Goal: Task Accomplishment & Management: Manage account settings

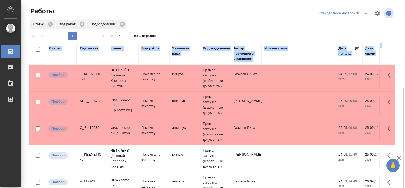
scroll to position [49, 0]
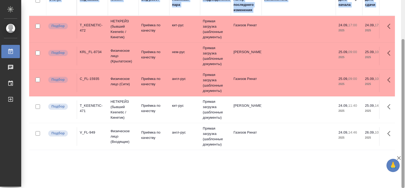
drag, startPoint x: 405, startPoint y: 59, endPoint x: 405, endPoint y: 73, distance: 13.3
click at [405, 73] on html "🙏 .cls-1 fill:#fff; AWATERA Tretyakova Valeriya Работы Чаты График Выйти Работы…" at bounding box center [202, 94] width 405 height 188
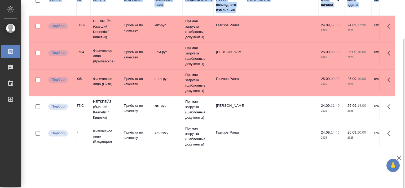
scroll to position [0, 0]
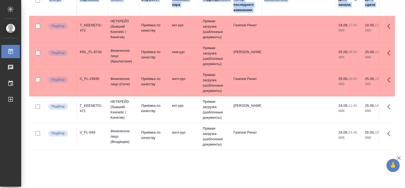
click at [89, 112] on div "T_KEENETIC-471" at bounding box center [92, 108] width 25 height 11
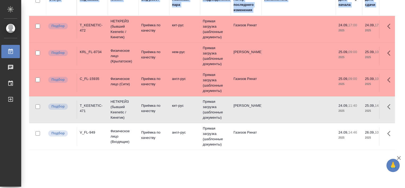
click at [89, 112] on div "T_KEENETIC-471" at bounding box center [92, 108] width 25 height 11
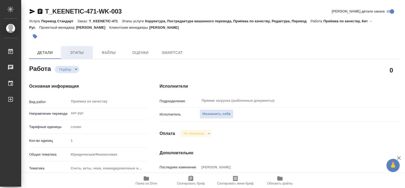
type textarea "x"
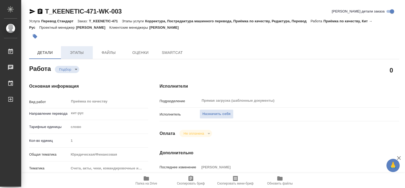
type textarea "x"
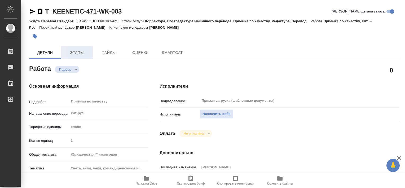
type textarea "x"
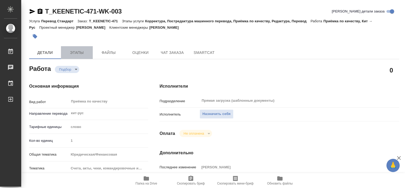
click at [70, 52] on span "Этапы" at bounding box center [76, 52] width 25 height 7
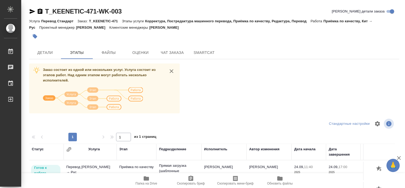
drag, startPoint x: 362, startPoint y: 164, endPoint x: 360, endPoint y: 173, distance: 8.7
click at [360, 173] on div "Заказ состоит из одной или нескольких услуг. Услуга состоит из этапов работ. На…" at bounding box center [214, 162] width 370 height 199
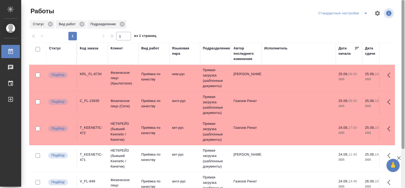
scroll to position [49, 0]
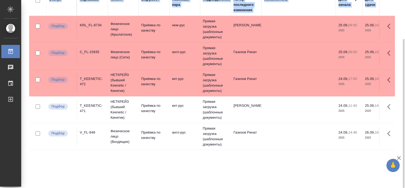
drag, startPoint x: 405, startPoint y: 59, endPoint x: 406, endPoint y: 78, distance: 19.1
click at [405, 78] on html "🙏 .cls-1 fill:#fff; AWATERA [PERSON_NAME] Работы Чаты График Выйти Работы Станд…" at bounding box center [202, 94] width 405 height 188
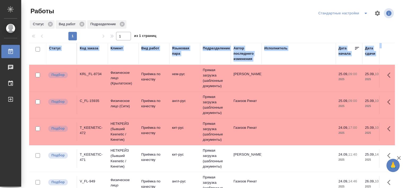
scroll to position [49, 0]
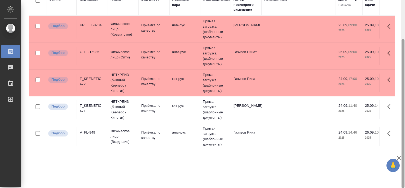
drag, startPoint x: 405, startPoint y: 38, endPoint x: 403, endPoint y: 51, distance: 13.2
click at [403, 51] on div at bounding box center [403, 94] width 4 height 188
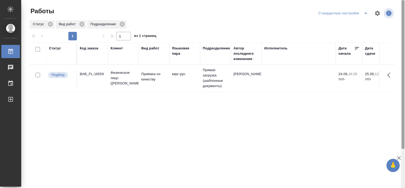
scroll to position [49, 0]
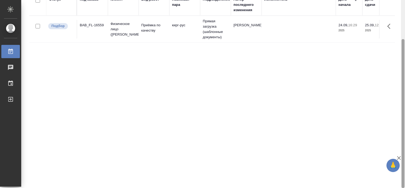
drag, startPoint x: 405, startPoint y: 104, endPoint x: 403, endPoint y: 118, distance: 14.2
click at [403, 118] on div at bounding box center [403, 94] width 4 height 188
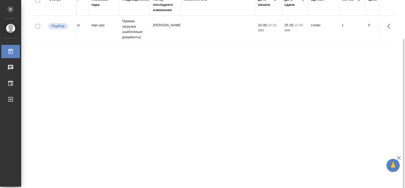
scroll to position [0, 0]
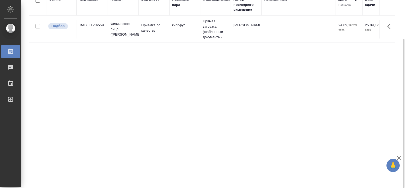
click at [98, 28] on div "BAB_FL-16559" at bounding box center [92, 25] width 25 height 5
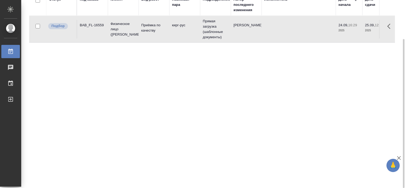
click at [98, 28] on div "BAB_FL-16559" at bounding box center [92, 25] width 25 height 5
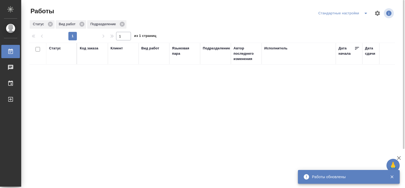
click at [365, 14] on icon "split button" at bounding box center [366, 13] width 6 height 6
click at [345, 24] on li "В работе" at bounding box center [344, 24] width 54 height 8
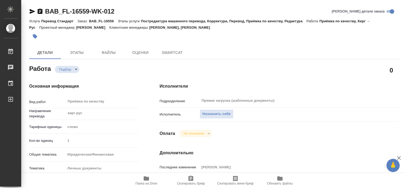
type textarea "x"
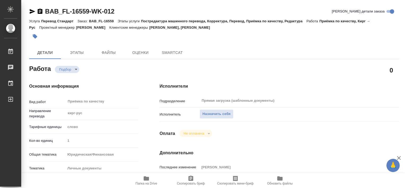
type textarea "x"
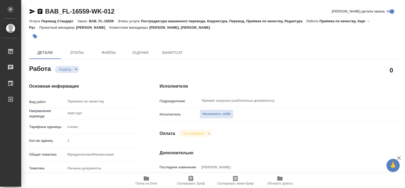
type textarea "x"
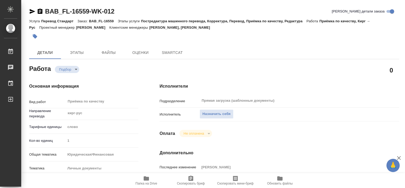
type textarea "x"
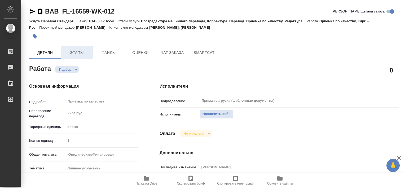
type textarea "x"
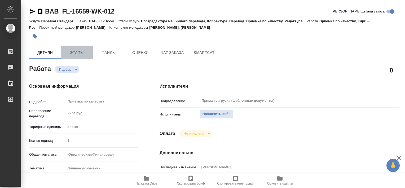
click at [86, 50] on span "Этапы" at bounding box center [76, 52] width 25 height 7
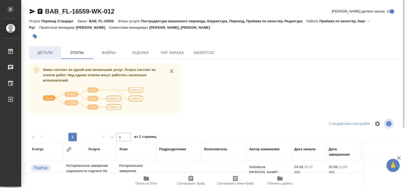
click at [54, 56] on button "Детали" at bounding box center [45, 52] width 32 height 13
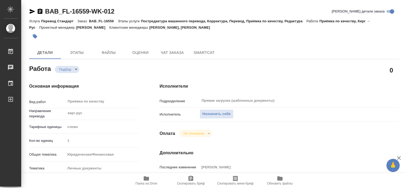
type textarea "x"
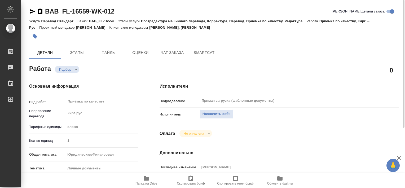
type textarea "x"
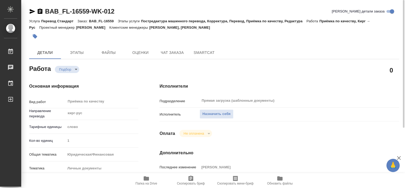
click at [143, 180] on icon "button" at bounding box center [146, 178] width 6 height 6
type textarea "x"
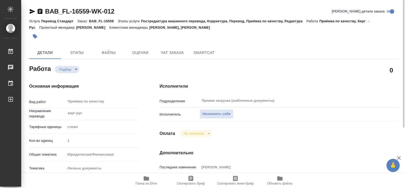
type textarea "x"
click at [221, 115] on span "Назначить себя" at bounding box center [217, 114] width 28 height 6
type textarea "x"
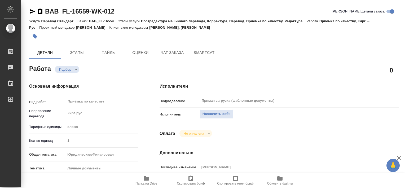
type textarea "x"
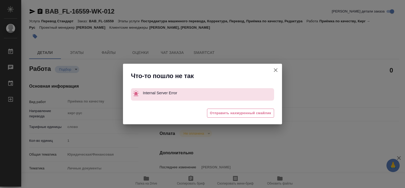
click at [274, 72] on icon "button" at bounding box center [276, 70] width 6 height 6
type textarea "x"
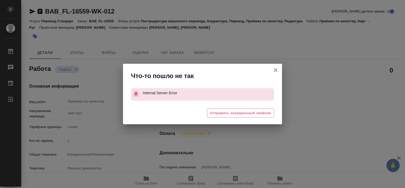
type textarea "x"
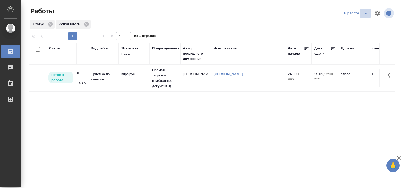
click at [363, 14] on icon "split button" at bounding box center [366, 13] width 6 height 6
click at [344, 23] on li "Стандартные настройки" at bounding box center [353, 24] width 51 height 8
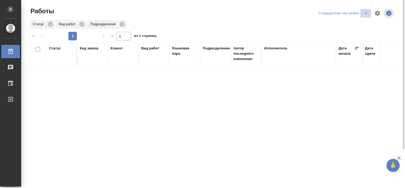
click at [363, 13] on icon "split button" at bounding box center [366, 13] width 6 height 6
click at [349, 27] on li "В работе" at bounding box center [344, 24] width 54 height 8
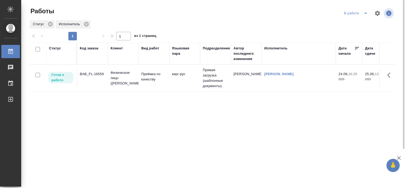
click at [101, 72] on div "BAB_FL-16559" at bounding box center [92, 73] width 25 height 5
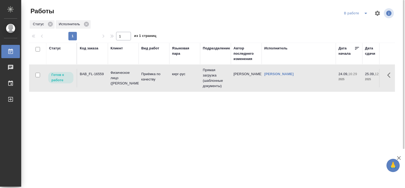
click at [101, 72] on div "BAB_FL-16559" at bounding box center [92, 73] width 25 height 5
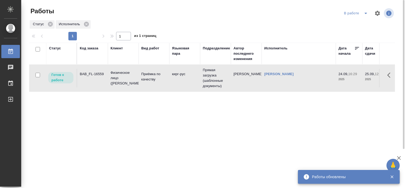
click at [365, 14] on icon "split button" at bounding box center [366, 13] width 6 height 6
click at [358, 25] on li "Стандартные настройки" at bounding box center [357, 24] width 51 height 8
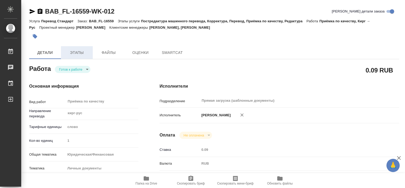
type textarea "x"
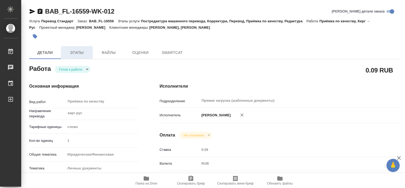
type textarea "x"
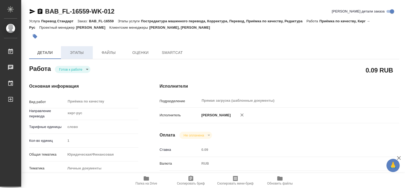
type textarea "x"
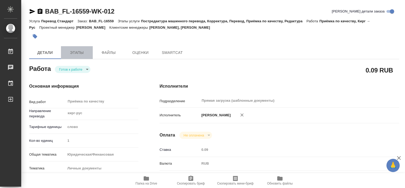
click at [80, 54] on span "Этапы" at bounding box center [76, 52] width 25 height 7
type textarea "x"
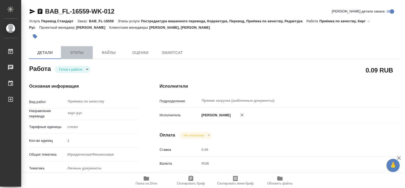
type textarea "x"
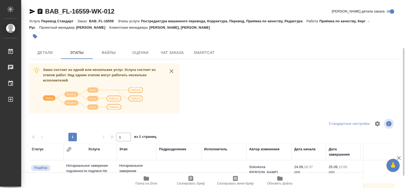
scroll to position [89, 0]
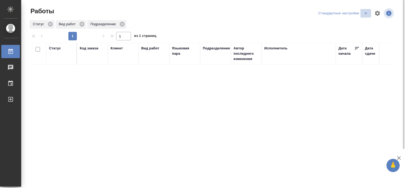
click at [362, 13] on span "split button" at bounding box center [366, 13] width 8 height 6
click at [361, 20] on li "В работе" at bounding box center [344, 24] width 54 height 8
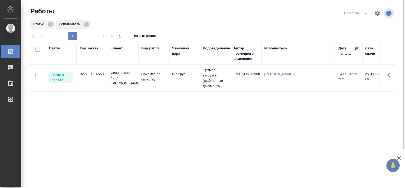
click at [364, 15] on icon "split button" at bounding box center [366, 13] width 6 height 6
click at [353, 24] on li "Стандартные настройки" at bounding box center [357, 24] width 51 height 8
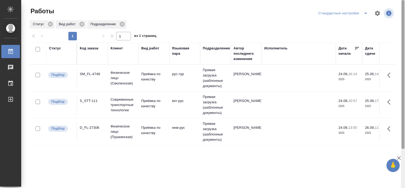
scroll to position [49, 0]
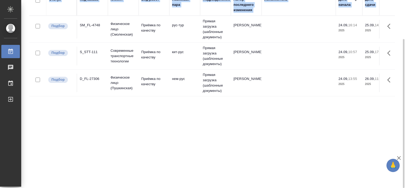
click at [405, 73] on html "🙏 .cls-1 fill:#fff; AWATERA Tretyakova Valeriya Работы 0 Чаты График Выйти Рабо…" at bounding box center [202, 94] width 405 height 188
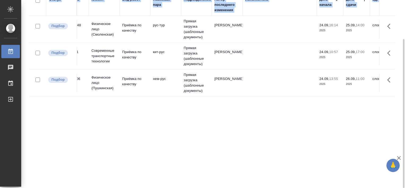
scroll to position [0, 0]
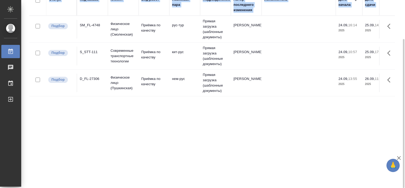
click at [92, 55] on td "S_STT-111" at bounding box center [92, 56] width 31 height 19
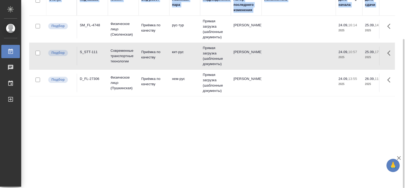
click at [92, 55] on td "S_STT-111" at bounding box center [92, 56] width 31 height 19
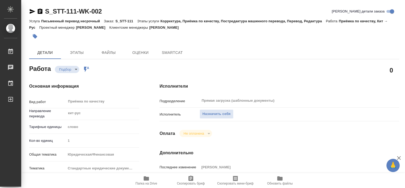
type textarea "x"
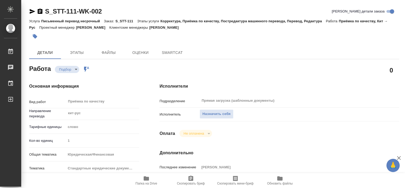
type textarea "x"
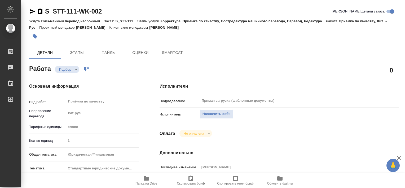
type textarea "x"
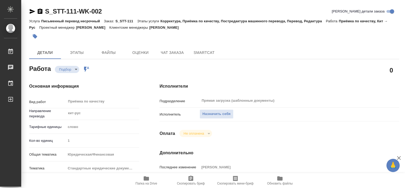
type textarea "x"
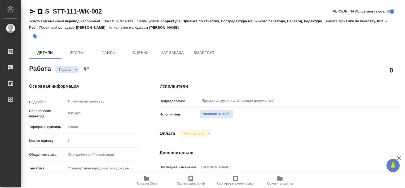
type textarea "x"
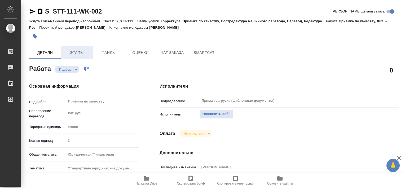
click at [71, 47] on button "Этапы" at bounding box center [77, 52] width 32 height 13
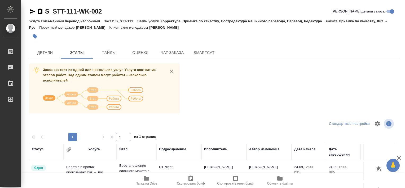
click at [281, 72] on div "Заказ состоит из одной или нескольких услуг. Услуга состоит из этапов работ. На…" at bounding box center [214, 162] width 370 height 199
click at [281, 83] on div "Заказ состоит из одной или нескольких услуг. Услуга состоит из этапов работ. На…" at bounding box center [214, 162] width 370 height 199
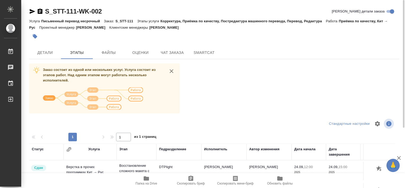
scroll to position [89, 0]
